Goal: Navigation & Orientation: Find specific page/section

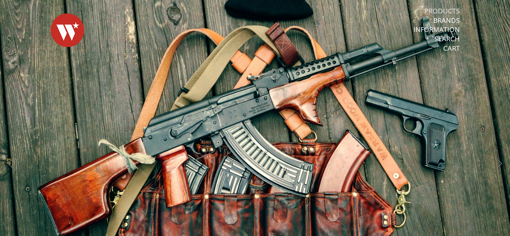
click at [450, 7] on link "Products" at bounding box center [441, 11] width 35 height 9
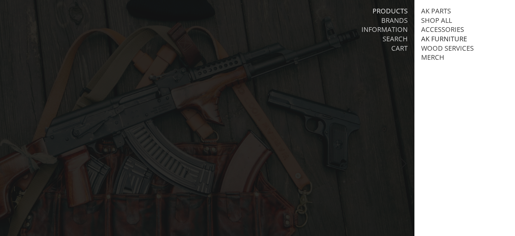
click at [447, 39] on link "AK Furniture" at bounding box center [444, 39] width 46 height 9
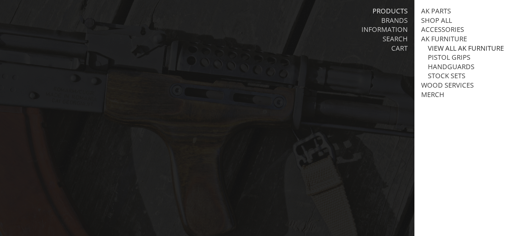
click at [447, 48] on link "View all AK Furniture" at bounding box center [465, 48] width 76 height 9
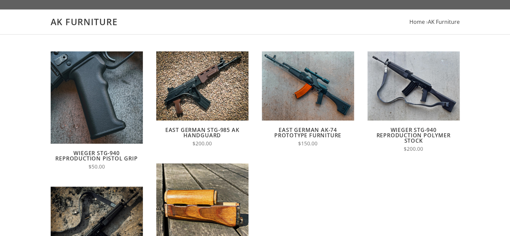
scroll to position [53, 0]
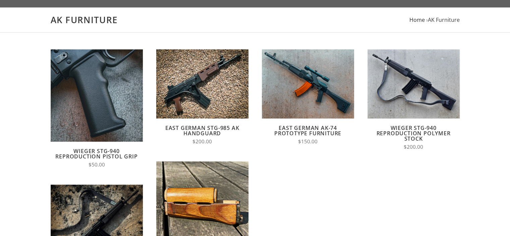
click at [413, 20] on span "Home" at bounding box center [416, 19] width 15 height 7
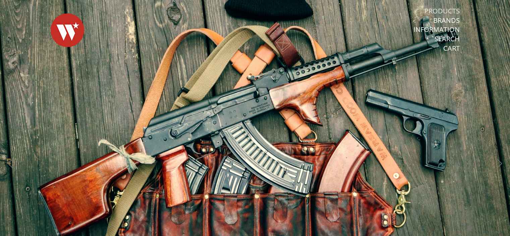
click at [447, 9] on link "Products" at bounding box center [441, 11] width 35 height 9
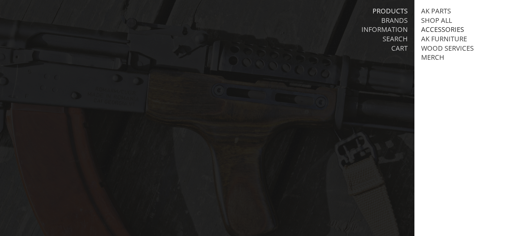
click at [437, 28] on link "Accessories" at bounding box center [442, 29] width 43 height 9
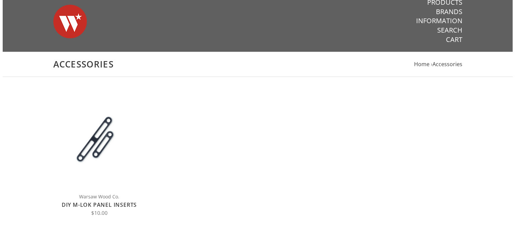
scroll to position [7, 0]
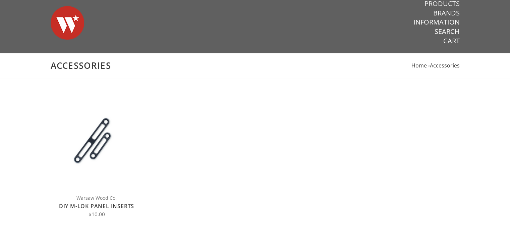
click at [441, 4] on link "Products" at bounding box center [441, 3] width 35 height 9
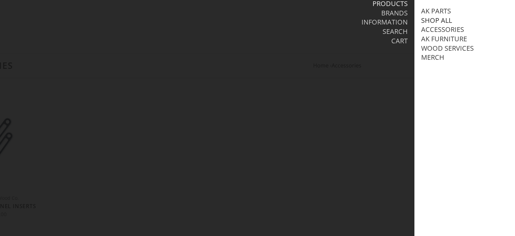
click at [427, 20] on link "Shop All" at bounding box center [436, 20] width 31 height 9
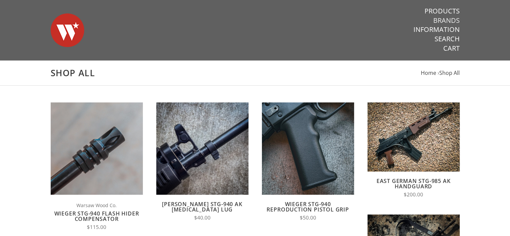
click at [450, 17] on link "Brands" at bounding box center [446, 20] width 26 height 9
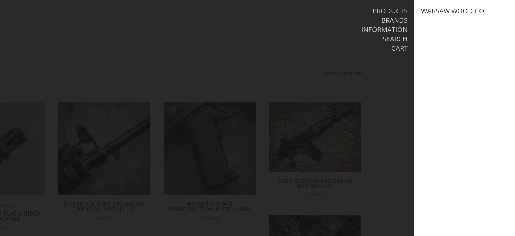
click at [389, 17] on link "Brands" at bounding box center [394, 20] width 26 height 9
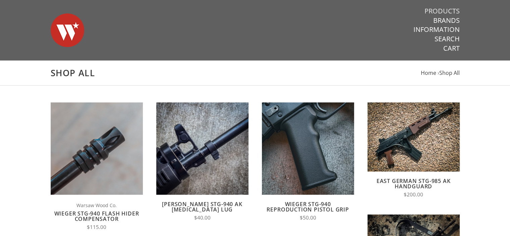
click at [433, 11] on link "Products" at bounding box center [441, 11] width 35 height 9
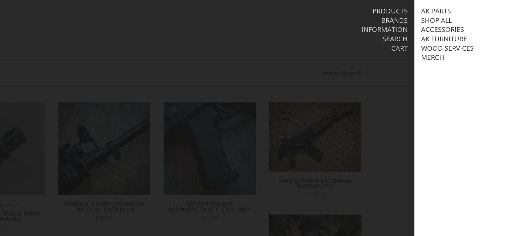
click at [384, 22] on link "Brands" at bounding box center [394, 20] width 26 height 9
